Goal: Obtain resource: Obtain resource

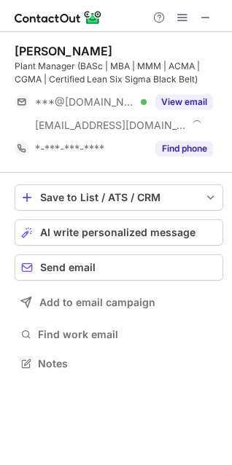
scroll to position [353, 232]
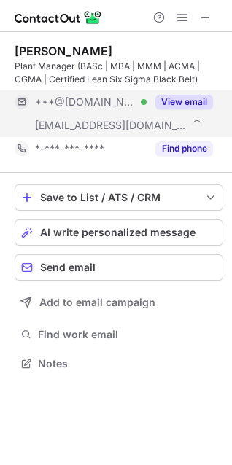
click at [180, 102] on button "View email" at bounding box center [184, 102] width 58 height 15
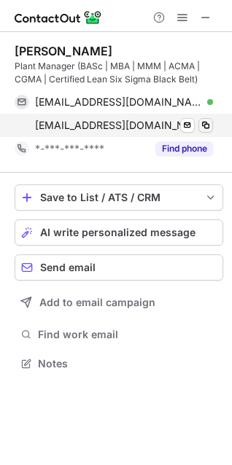
click at [206, 126] on span at bounding box center [206, 126] width 12 height 12
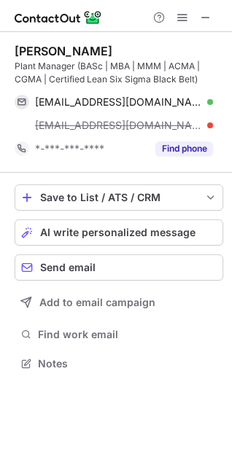
click at [217, 408] on div "Eresh Rathnasinghe Plant Manager (BASc | MBA | MMM | ACMA | CGMA | Certified Le…" at bounding box center [116, 248] width 232 height 433
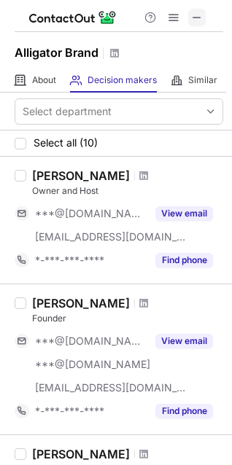
click at [200, 20] on span at bounding box center [197, 18] width 12 height 12
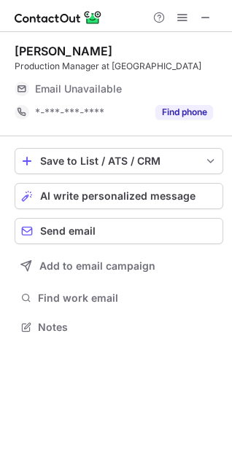
scroll to position [7, 7]
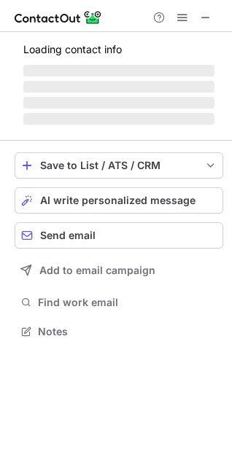
click at [224, 309] on div "Loading contact info ‌ ‌ ‌ ‌ Save to List / ATS / CRM List Select Lever Connect…" at bounding box center [116, 193] width 232 height 322
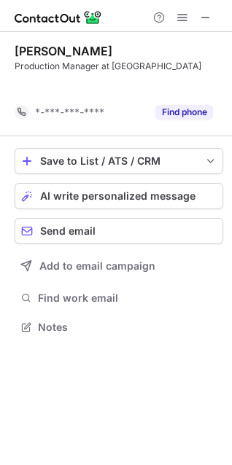
scroll to position [293, 232]
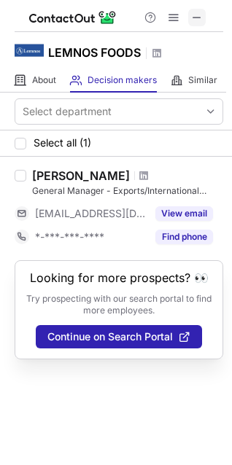
click at [201, 18] on span at bounding box center [197, 18] width 12 height 12
click at [199, 20] on span at bounding box center [197, 18] width 12 height 12
click at [205, 15] on button at bounding box center [197, 18] width 18 height 18
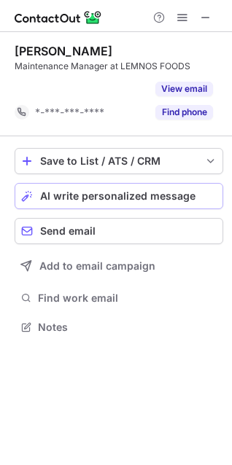
scroll to position [293, 232]
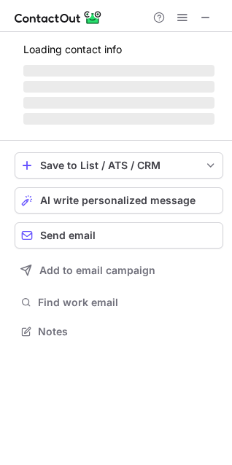
scroll to position [330, 232]
